Goal: Check status: Check status

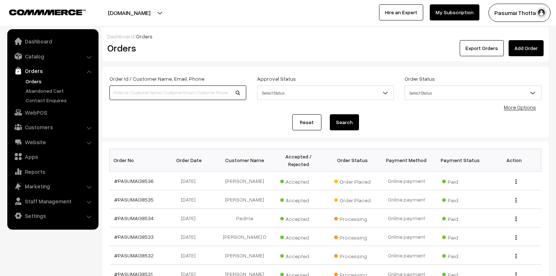
click at [153, 94] on input at bounding box center [177, 92] width 137 height 15
type input "9003684007"
click at [330, 114] on button "Search" at bounding box center [344, 122] width 29 height 16
drag, startPoint x: 149, startPoint y: 93, endPoint x: 113, endPoint y: 92, distance: 35.7
click at [113, 92] on input "9003684007" at bounding box center [177, 92] width 137 height 15
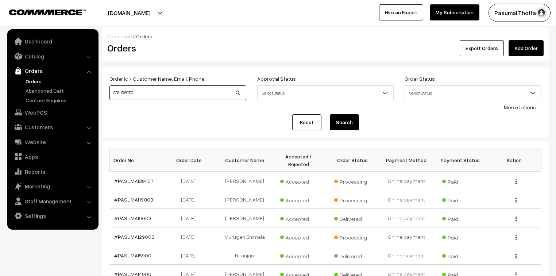
type input "8281196970"
click at [330, 114] on button "Search" at bounding box center [344, 122] width 29 height 16
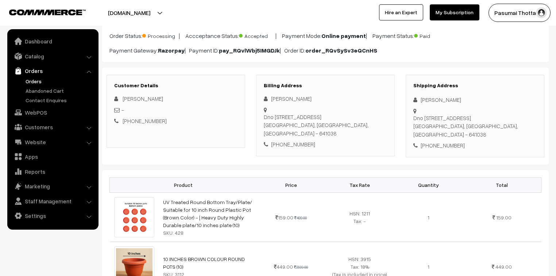
scroll to position [58, 0]
drag, startPoint x: 428, startPoint y: 131, endPoint x: 470, endPoint y: 127, distance: 42.5
click at [470, 142] on div "+91 9003684007" at bounding box center [474, 146] width 123 height 8
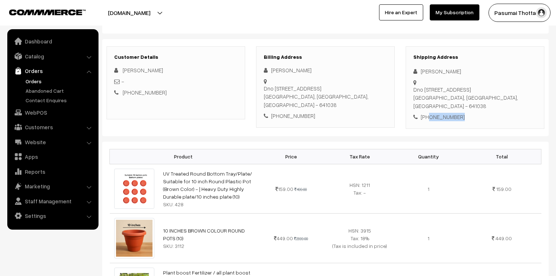
scroll to position [88, 0]
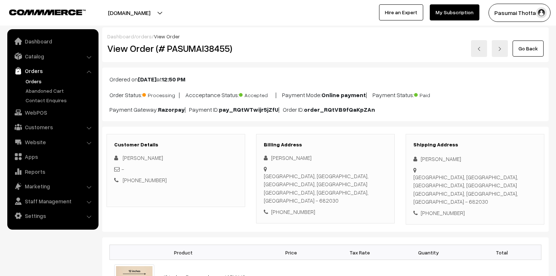
scroll to position [88, 0]
